Goal: Complete application form: Complete application form

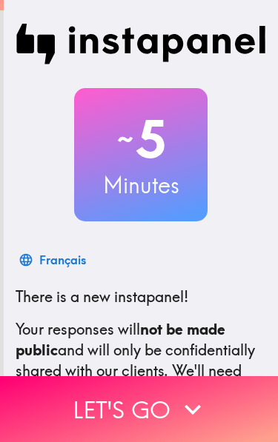
click at [202, 417] on icon "button" at bounding box center [192, 409] width 33 height 33
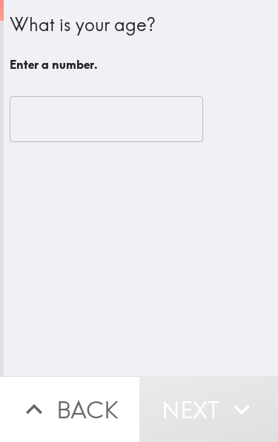
click at [141, 126] on input "number" at bounding box center [106, 119] width 193 height 46
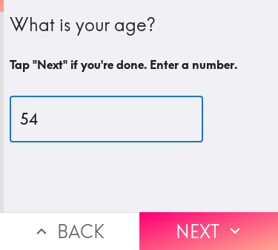
type input "54"
click at [181, 226] on button "Next" at bounding box center [208, 231] width 139 height 38
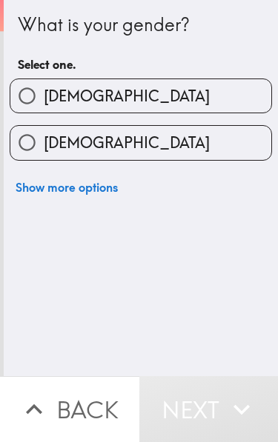
click at [159, 147] on label "[DEMOGRAPHIC_DATA]" at bounding box center [140, 142] width 261 height 33
click at [44, 147] on input "[DEMOGRAPHIC_DATA]" at bounding box center [26, 142] width 33 height 33
radio input "true"
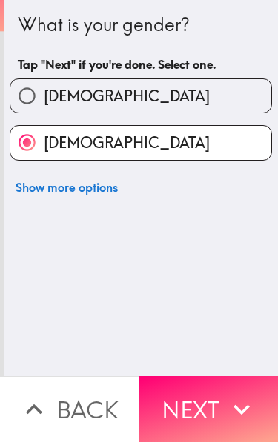
click at [239, 401] on icon "button" at bounding box center [241, 409] width 33 height 33
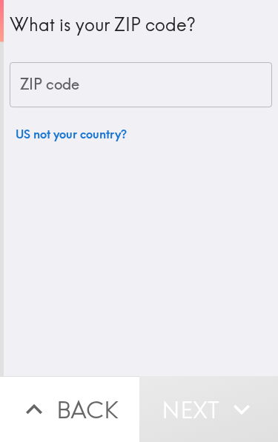
click at [199, 96] on input "ZIP code" at bounding box center [141, 85] width 262 height 46
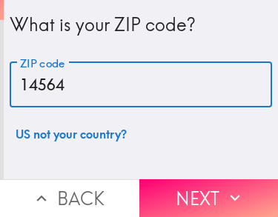
type input "14564"
click at [244, 196] on button "Next" at bounding box center [208, 198] width 139 height 38
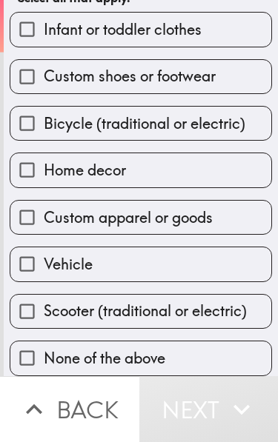
scroll to position [120, 0]
